Goal: Register for event/course

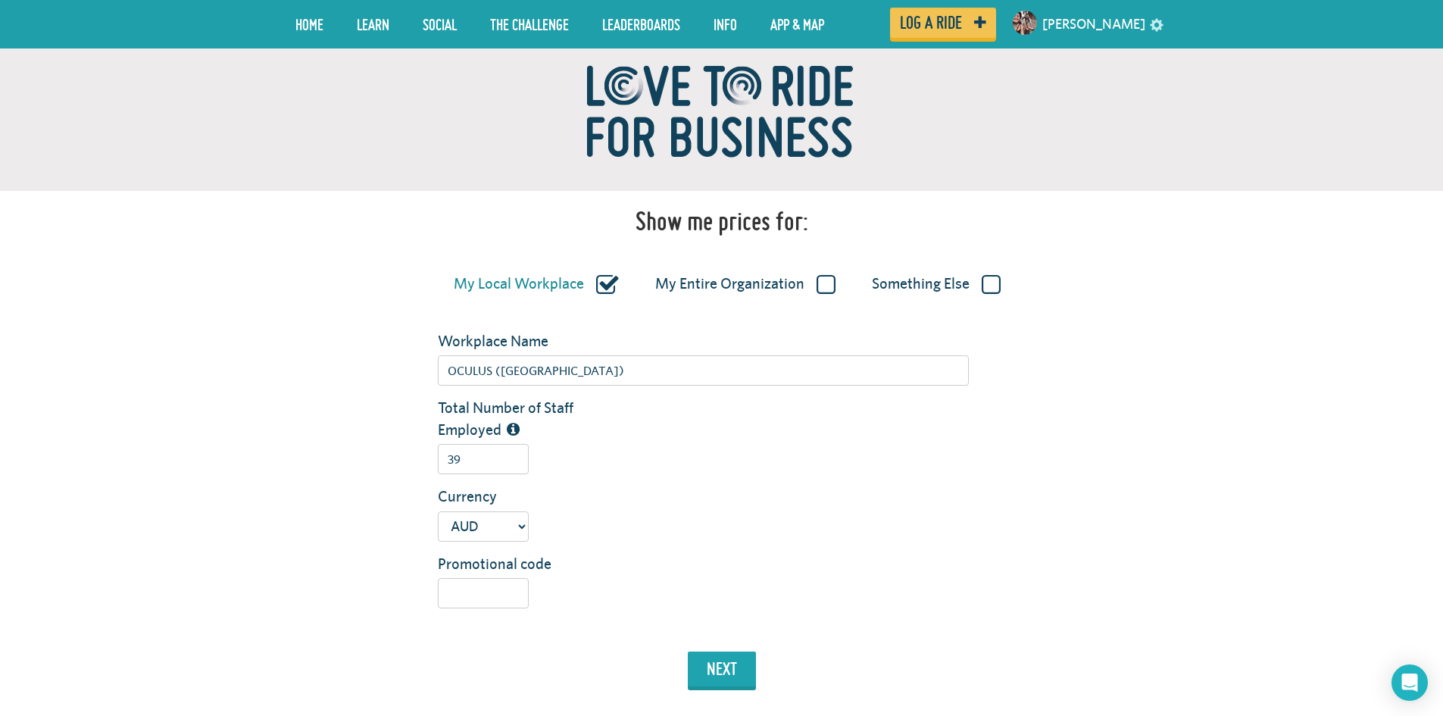
scroll to position [152, 0]
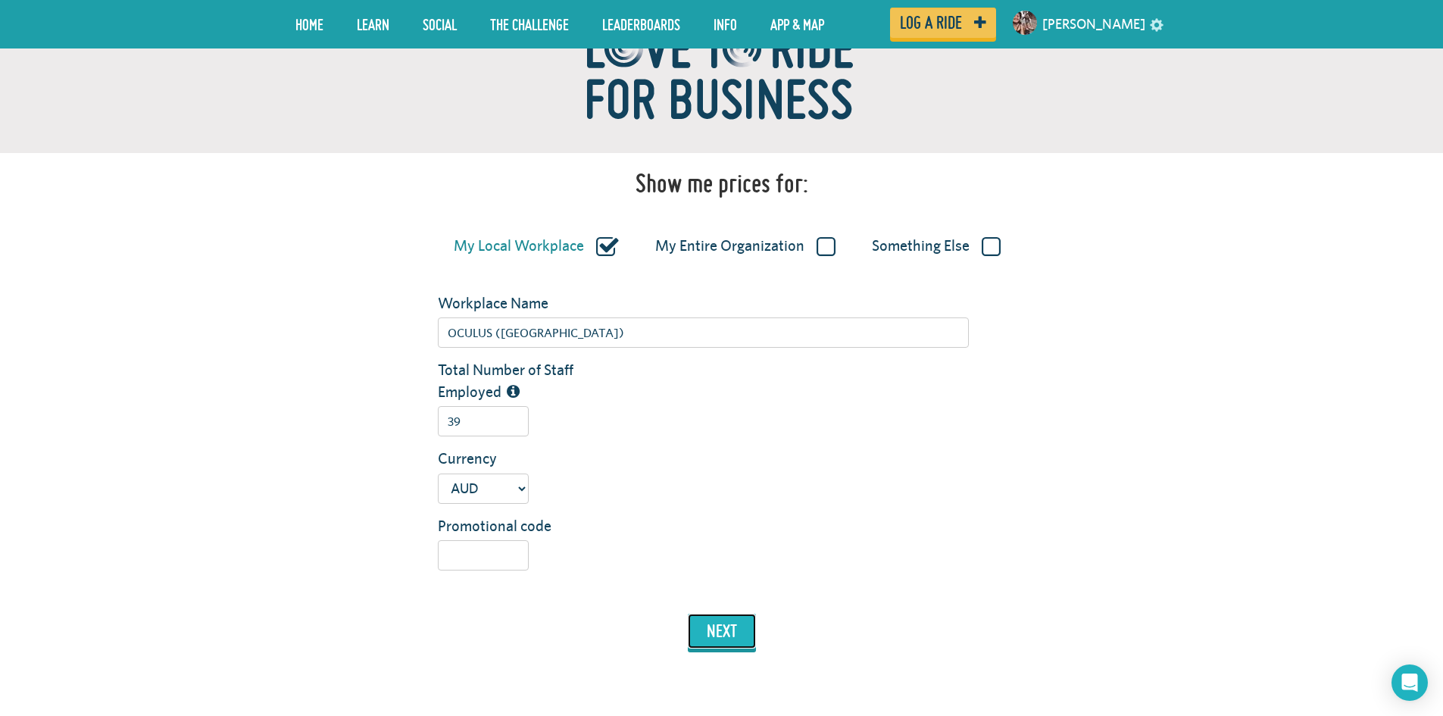
click at [738, 641] on button "next" at bounding box center [722, 631] width 68 height 35
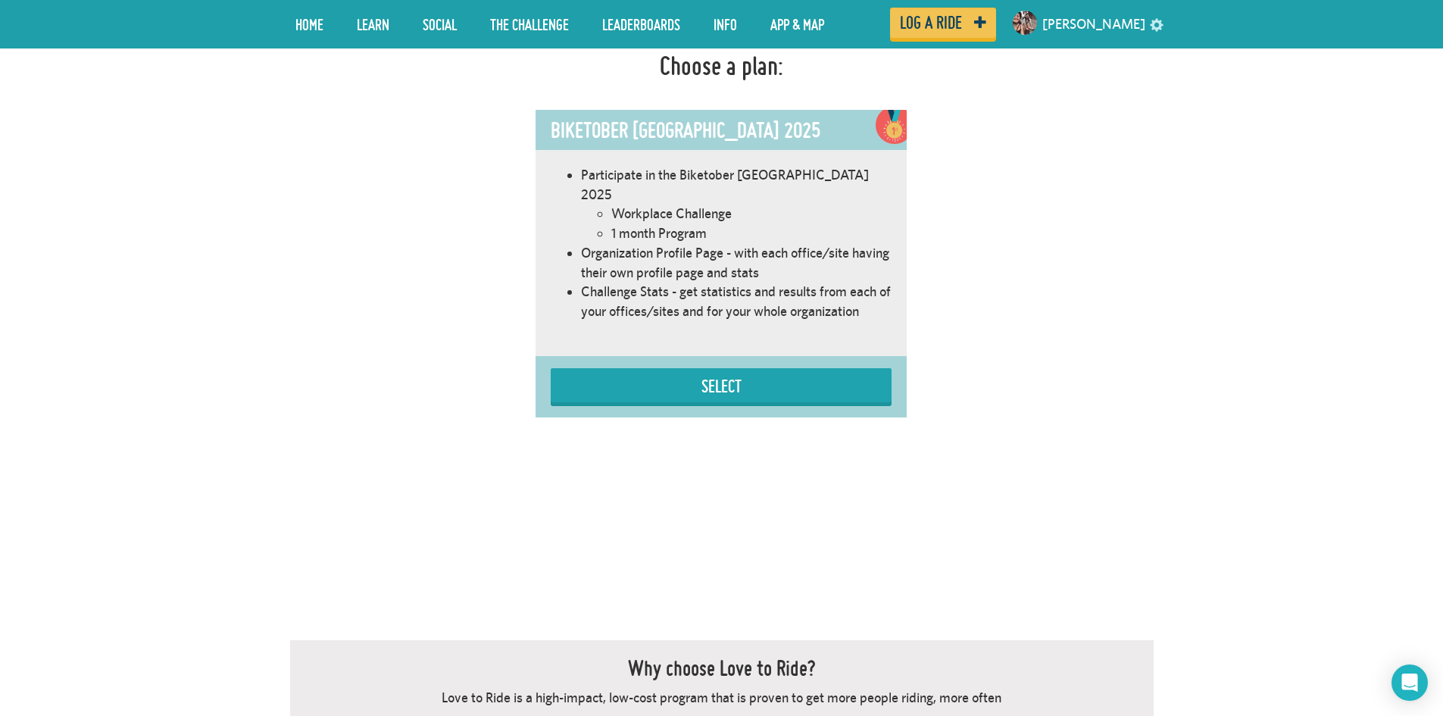
scroll to position [855, 0]
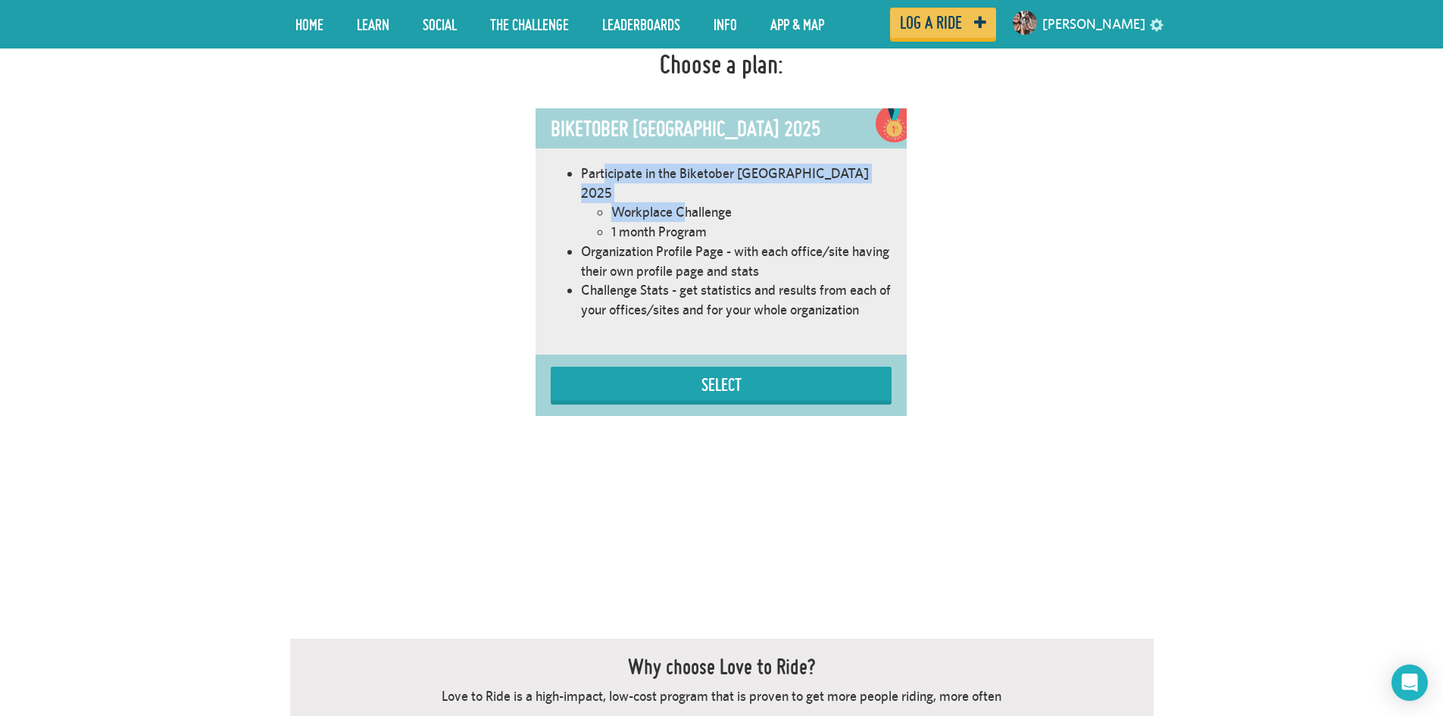
drag, startPoint x: 605, startPoint y: 173, endPoint x: 686, endPoint y: 183, distance: 82.5
click at [686, 183] on ul "Participate in the Biketober [GEOGRAPHIC_DATA] 2025 Workplace Challenge 1 month…" at bounding box center [721, 242] width 341 height 156
click at [679, 242] on li "Organization Profile Page - with each office/site having their own profile page…" at bounding box center [736, 261] width 311 height 39
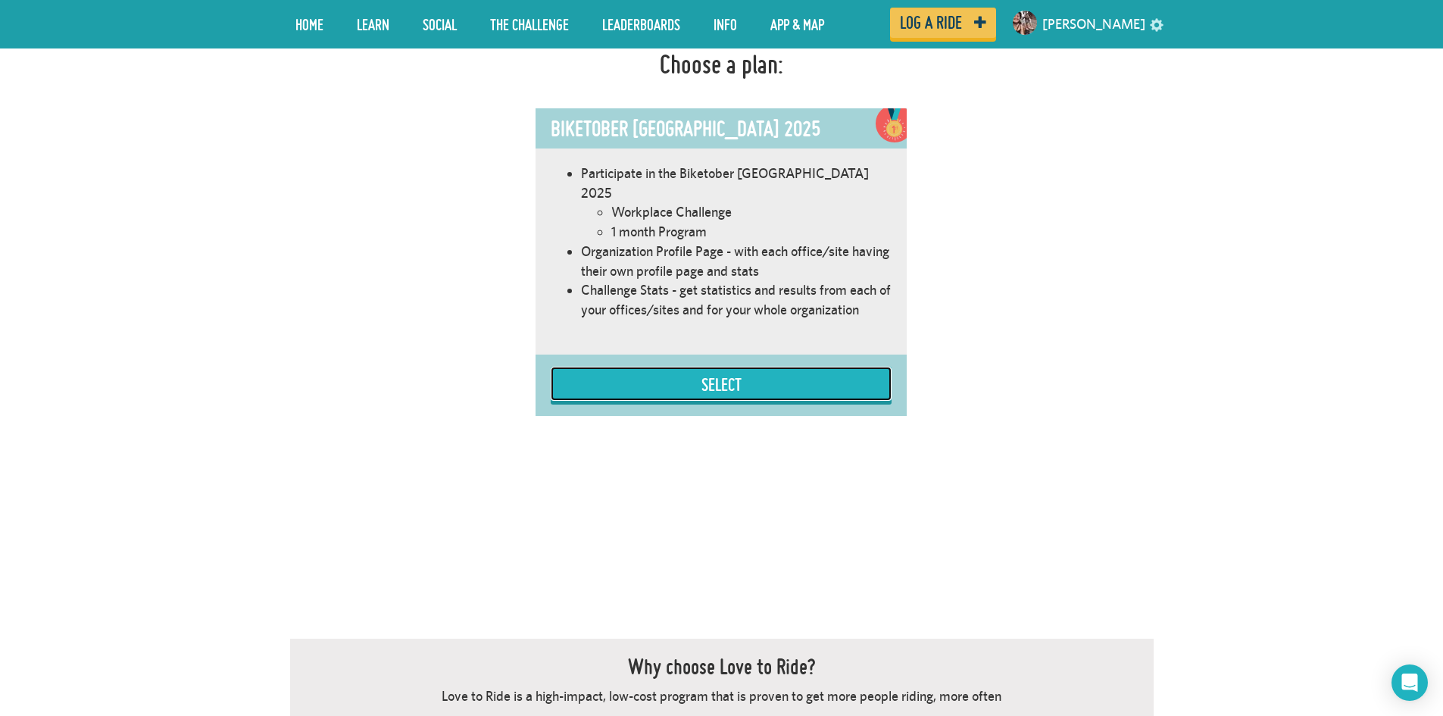
click at [691, 370] on button "Select" at bounding box center [721, 384] width 341 height 34
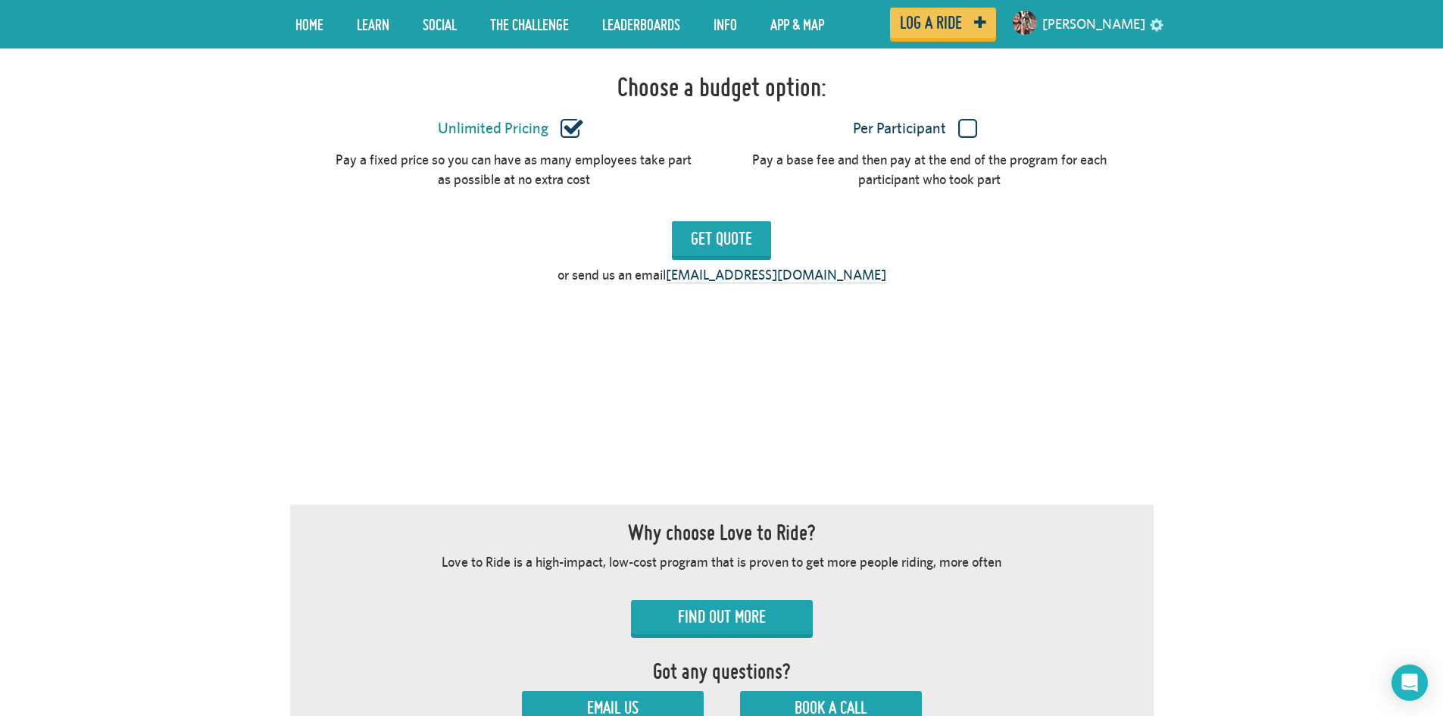
scroll to position [1307, 0]
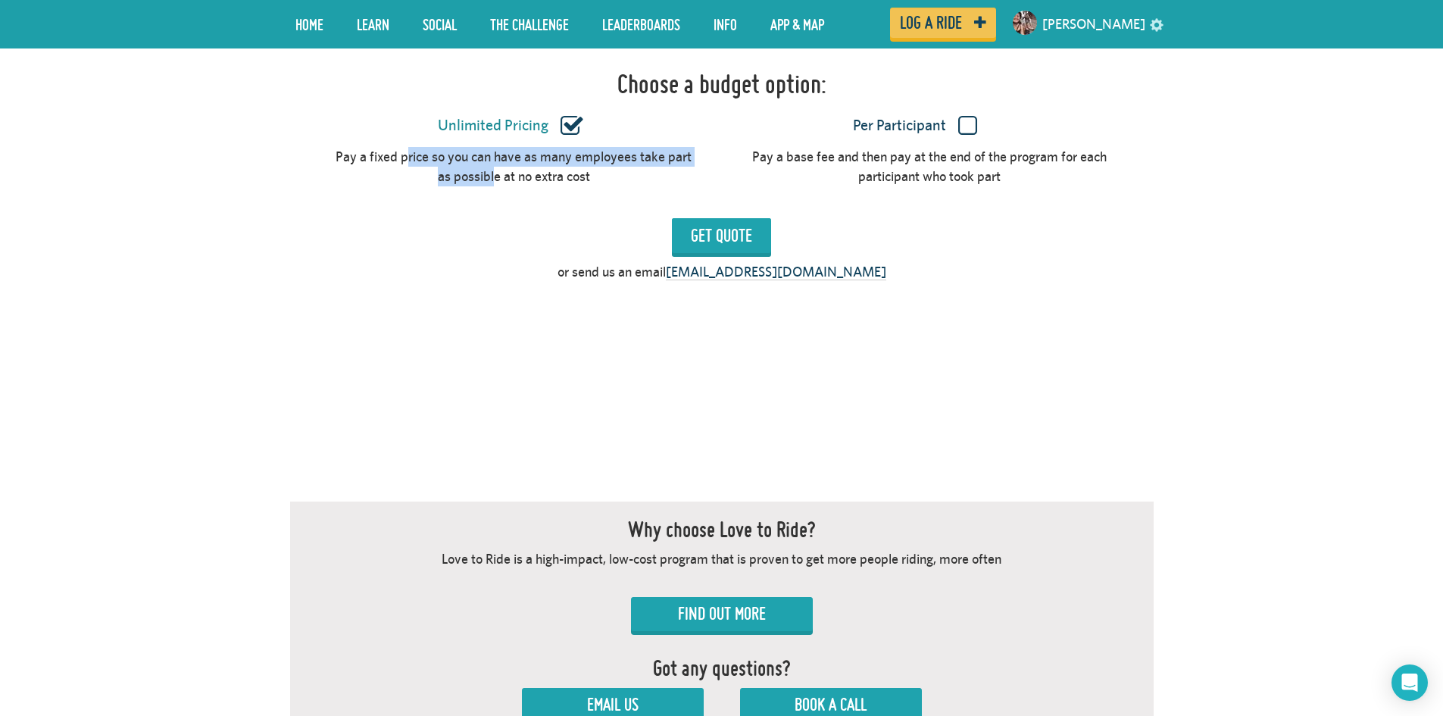
drag, startPoint x: 348, startPoint y: 139, endPoint x: 701, endPoint y: 147, distance: 353.9
click at [701, 147] on div "Pay a fixed price so you can have as many employees take part as possible at no…" at bounding box center [722, 166] width 886 height 39
click at [696, 148] on div "Pay a fixed price so you can have as many employees take part as possible at no…" at bounding box center [722, 166] width 886 height 39
click at [747, 219] on input "Get Quote" at bounding box center [721, 235] width 99 height 35
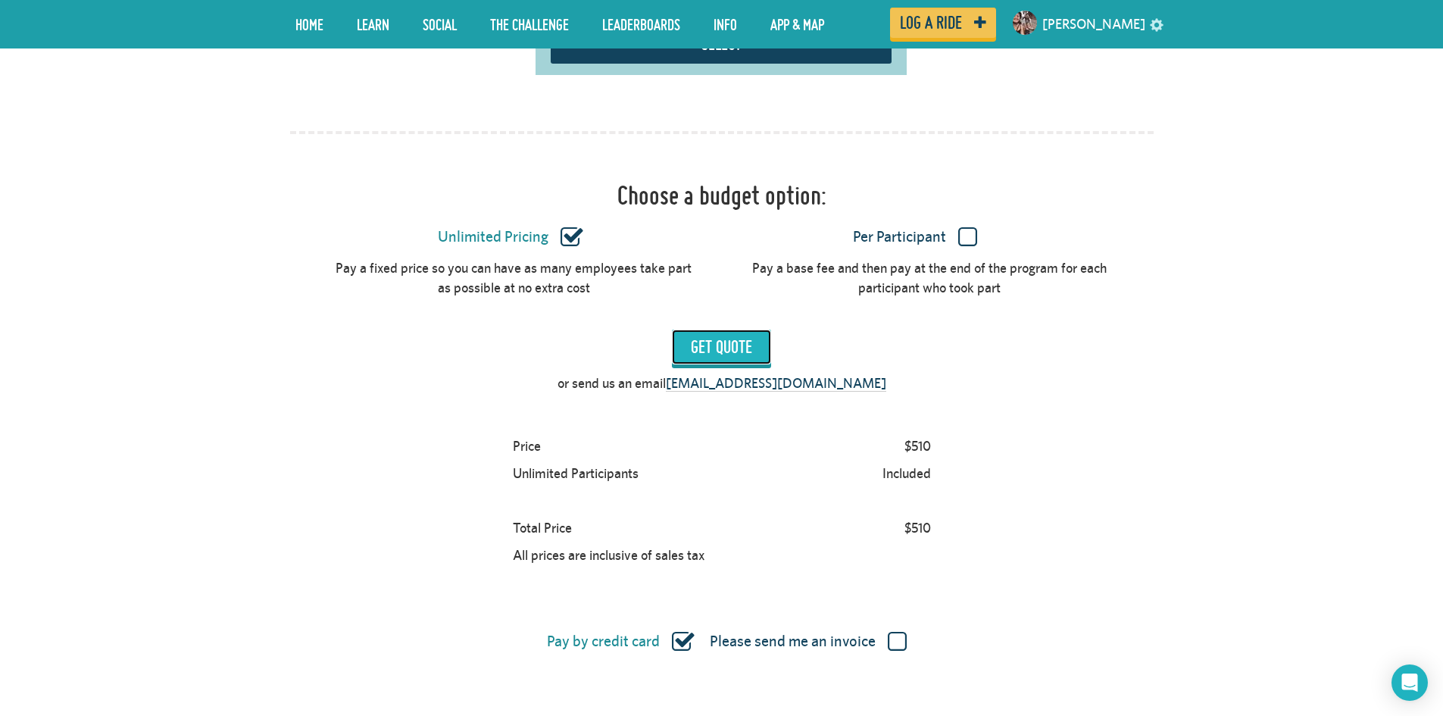
scroll to position [1231, 0]
